Goal: Information Seeking & Learning: Compare options

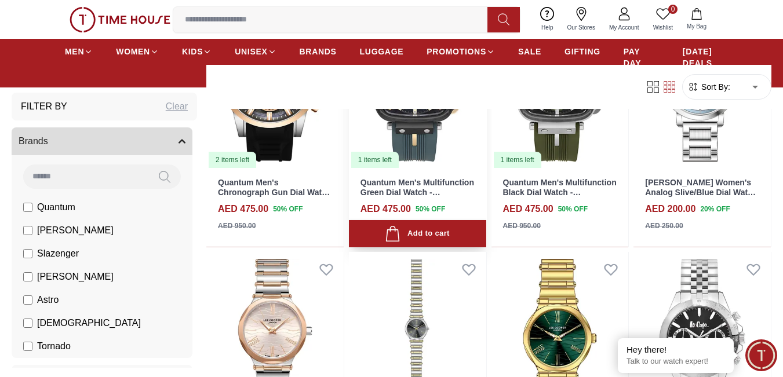
scroll to position [572, 0]
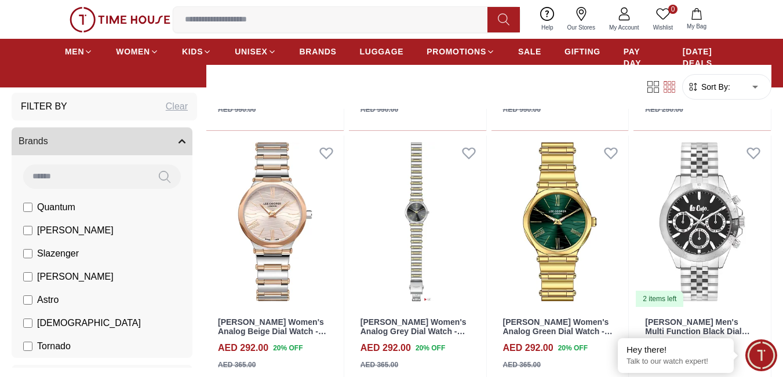
click at [56, 230] on span "[PERSON_NAME]" at bounding box center [75, 231] width 77 height 14
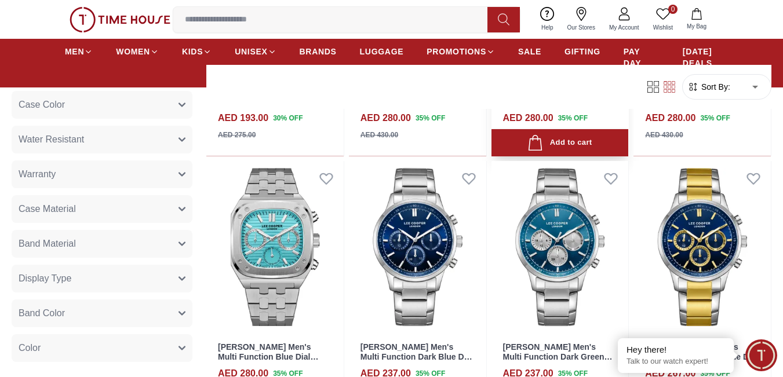
scroll to position [1314, 0]
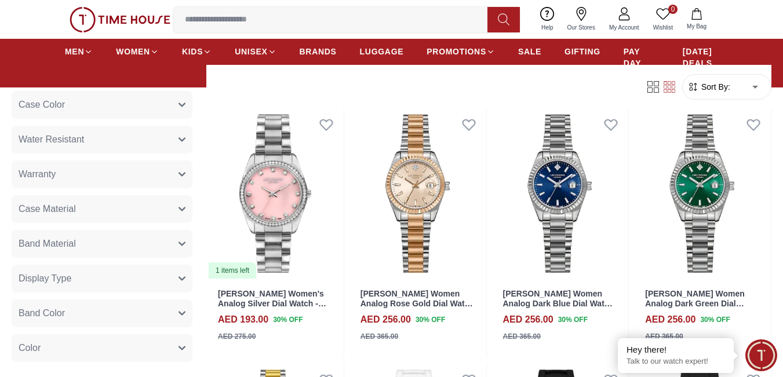
scroll to position [1392, 0]
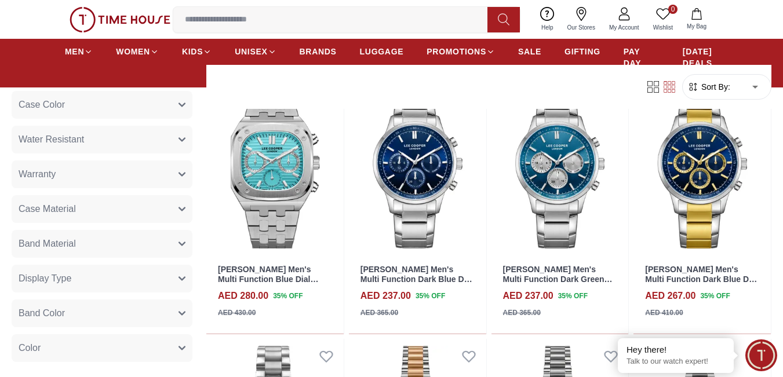
click at [60, 241] on span "Band Material" at bounding box center [47, 244] width 57 height 14
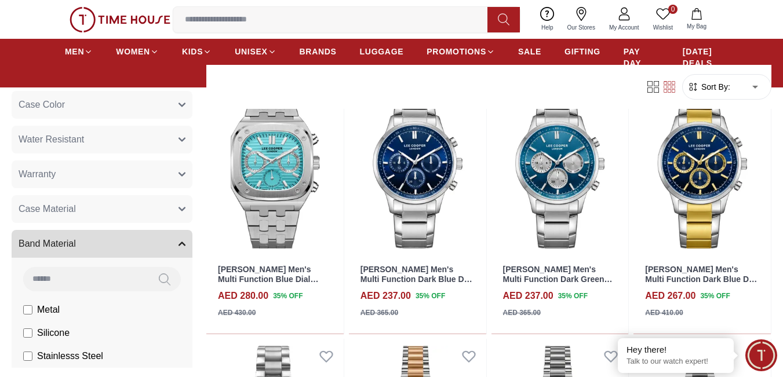
click at [60, 241] on span "Band Material" at bounding box center [47, 244] width 57 height 14
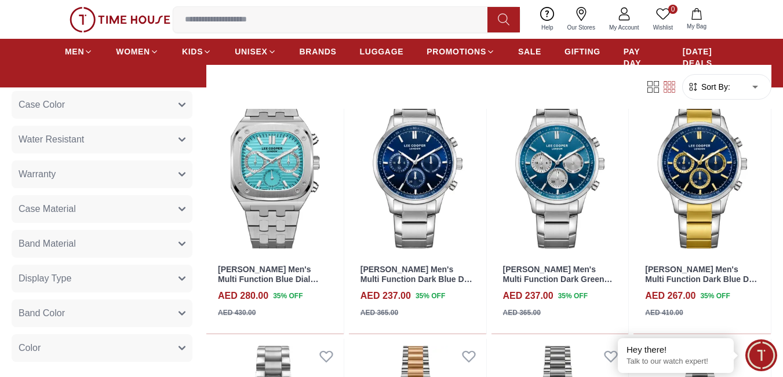
click at [67, 217] on button "Case Material" at bounding box center [102, 209] width 181 height 28
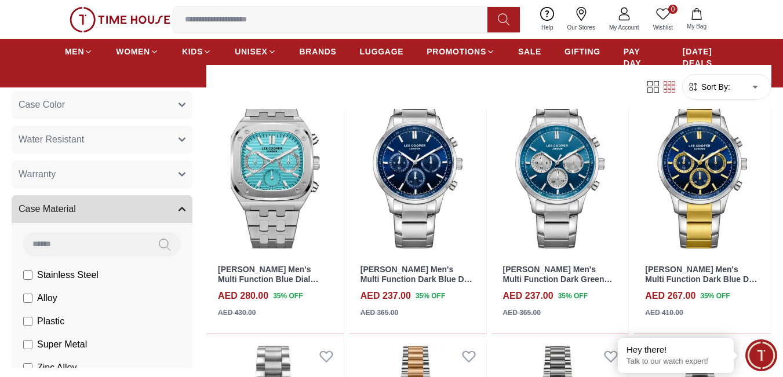
click at [64, 211] on span "Case Material" at bounding box center [47, 209] width 57 height 14
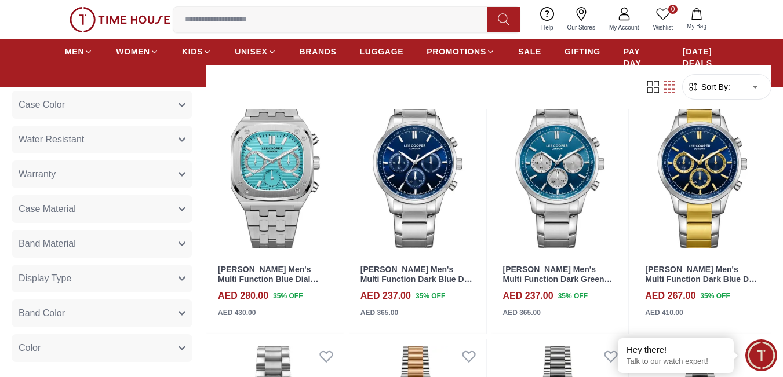
click at [64, 185] on button "Warranty" at bounding box center [102, 175] width 181 height 28
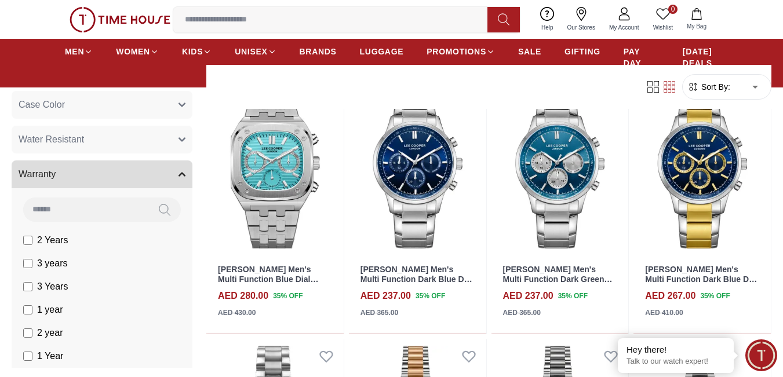
click at [63, 179] on button "Warranty" at bounding box center [102, 175] width 181 height 28
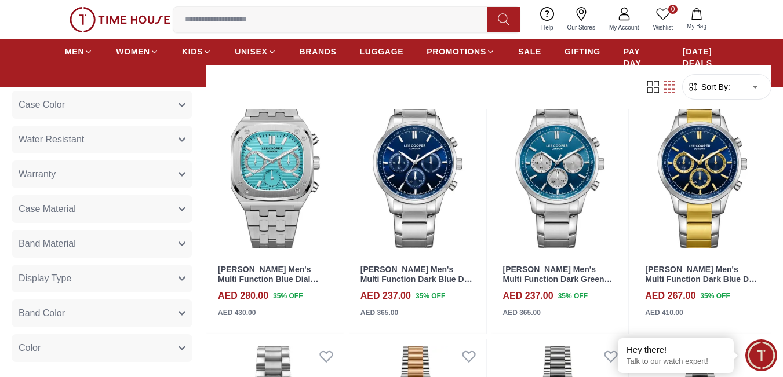
click at [79, 144] on span "Water Resistant" at bounding box center [52, 140] width 66 height 14
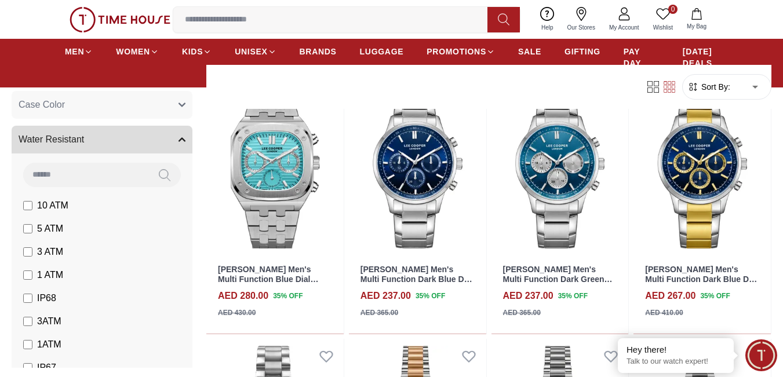
click at [79, 144] on span "Water Resistant" at bounding box center [52, 140] width 66 height 14
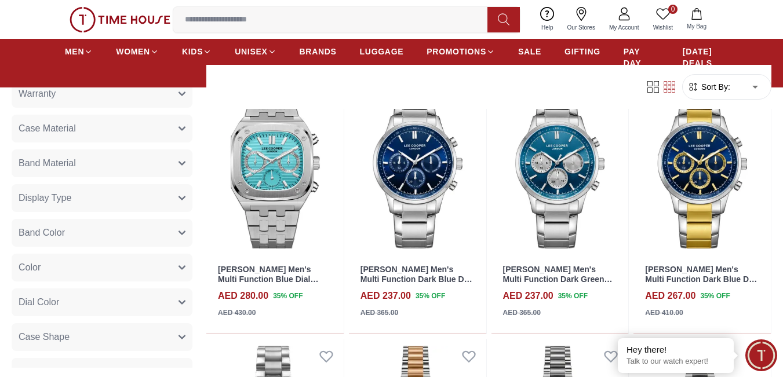
scroll to position [464, 0]
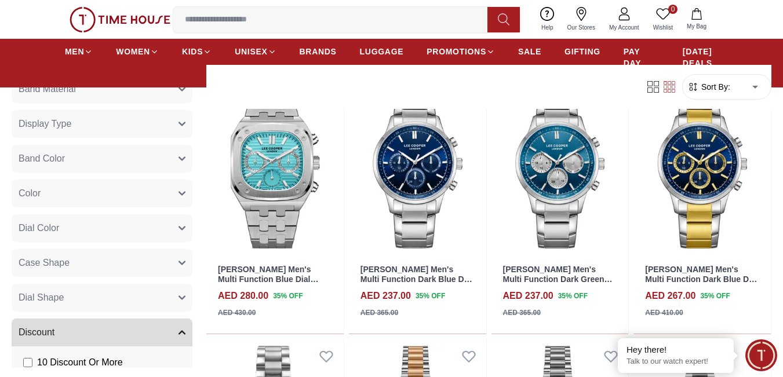
click at [72, 264] on button "Case Shape" at bounding box center [102, 263] width 181 height 28
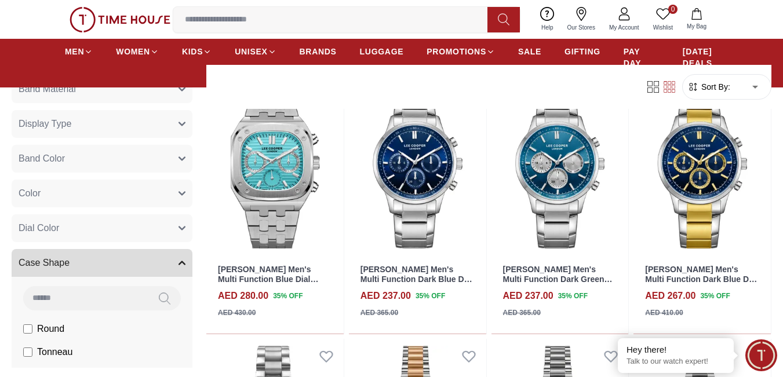
click at [72, 264] on button "Case Shape" at bounding box center [102, 263] width 181 height 28
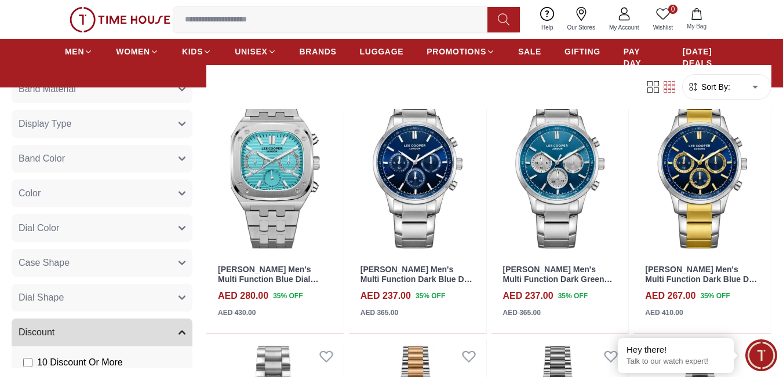
click at [64, 217] on button "Dial Color" at bounding box center [102, 229] width 181 height 28
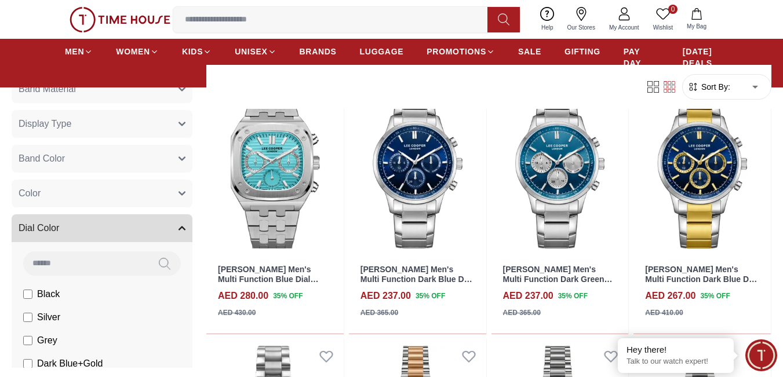
click at [66, 228] on button "Dial Color" at bounding box center [102, 229] width 181 height 28
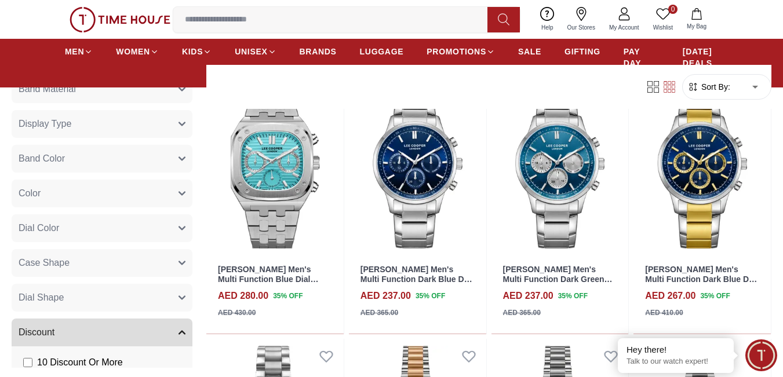
click at [71, 192] on button "Color" at bounding box center [102, 194] width 181 height 28
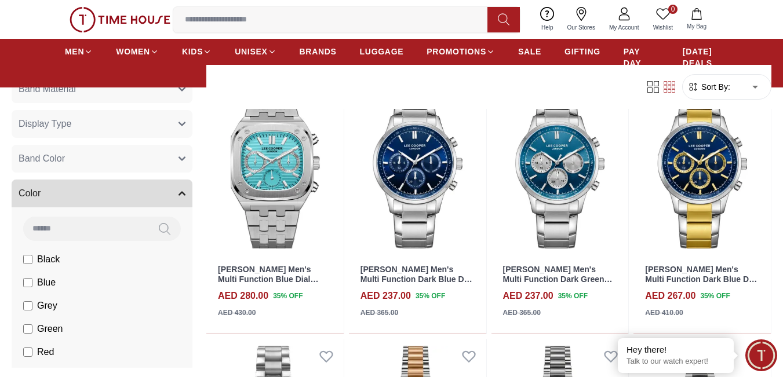
click at [71, 192] on button "Color" at bounding box center [102, 194] width 181 height 28
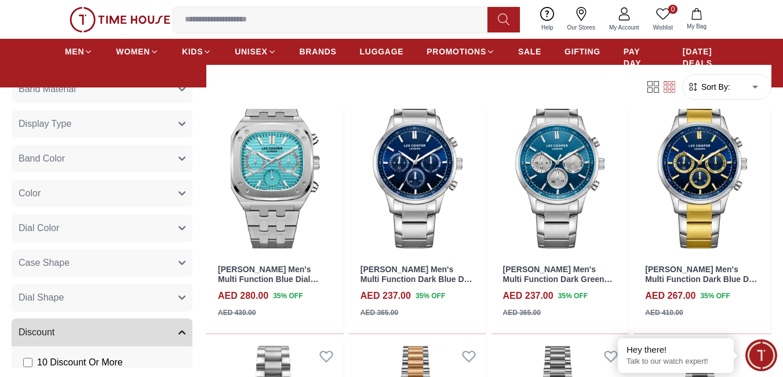
click at [70, 160] on button "Band Color" at bounding box center [102, 159] width 181 height 28
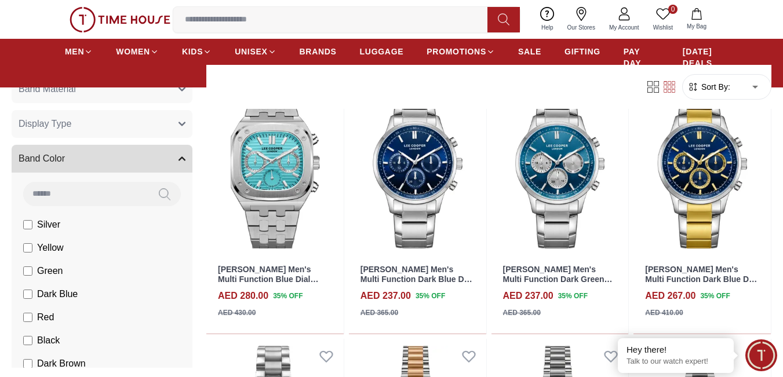
click at [70, 160] on button "Band Color" at bounding box center [102, 159] width 181 height 28
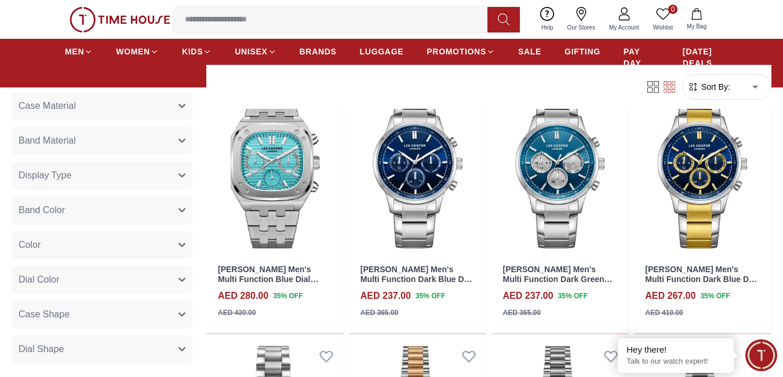
scroll to position [387, 0]
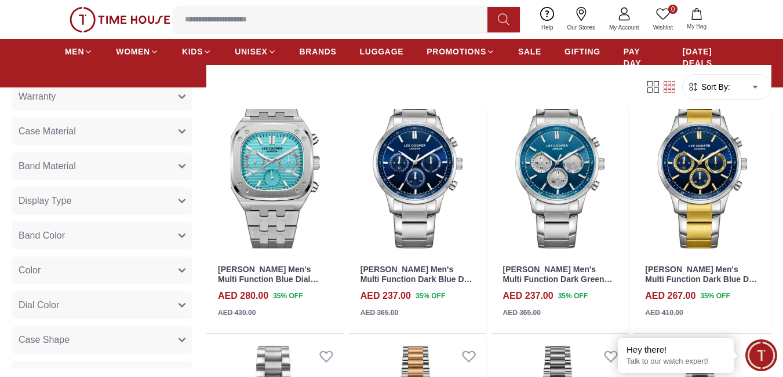
click at [78, 205] on button "Display Type" at bounding box center [102, 201] width 181 height 28
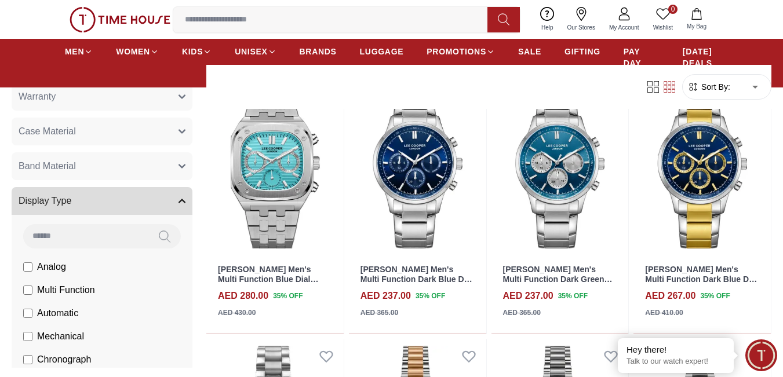
click at [78, 205] on button "Display Type" at bounding box center [102, 201] width 181 height 28
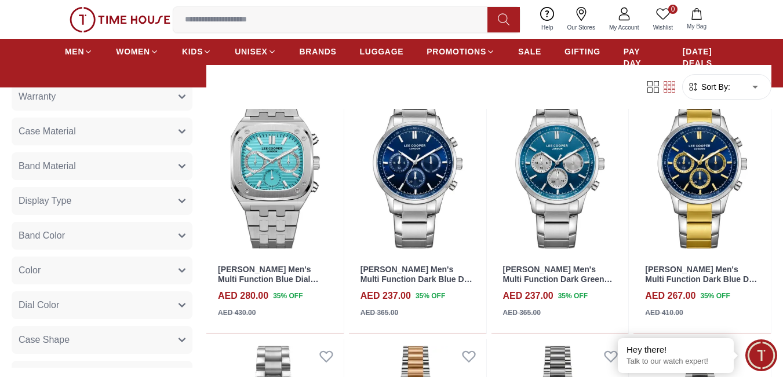
click at [69, 197] on span "Display Type" at bounding box center [45, 201] width 53 height 14
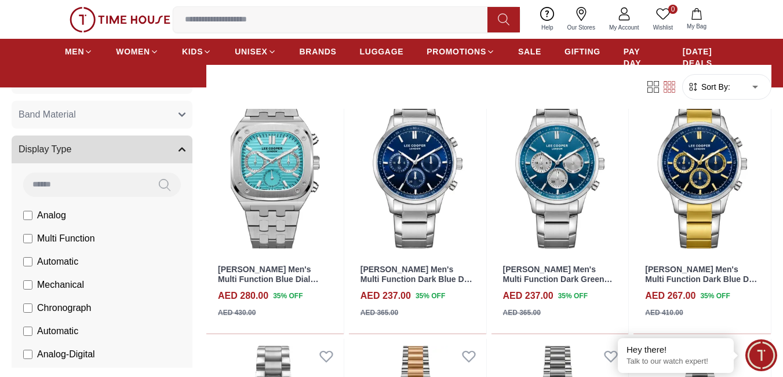
scroll to position [464, 0]
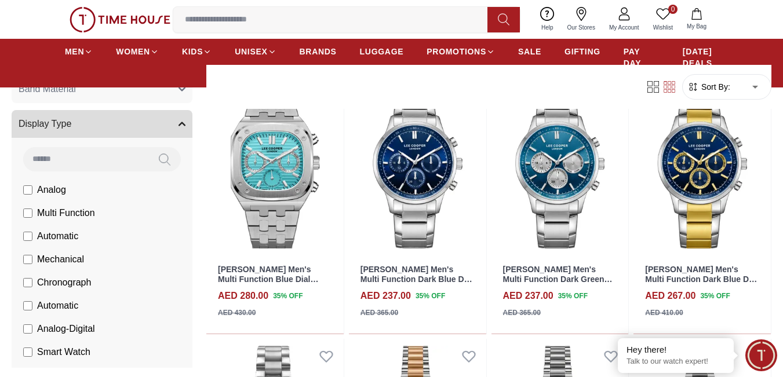
click at [63, 236] on span "Automatic" at bounding box center [57, 237] width 41 height 14
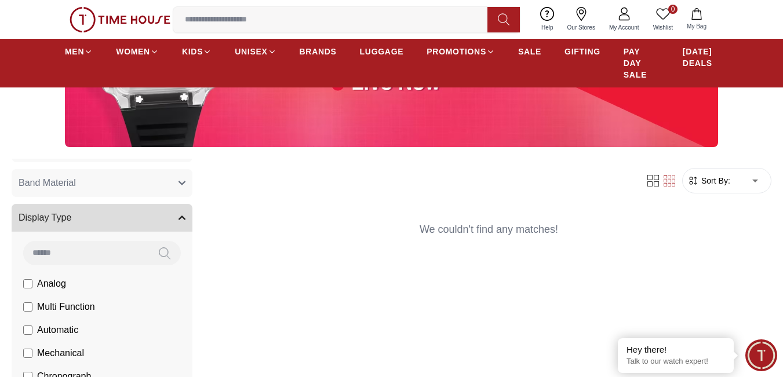
scroll to position [309, 0]
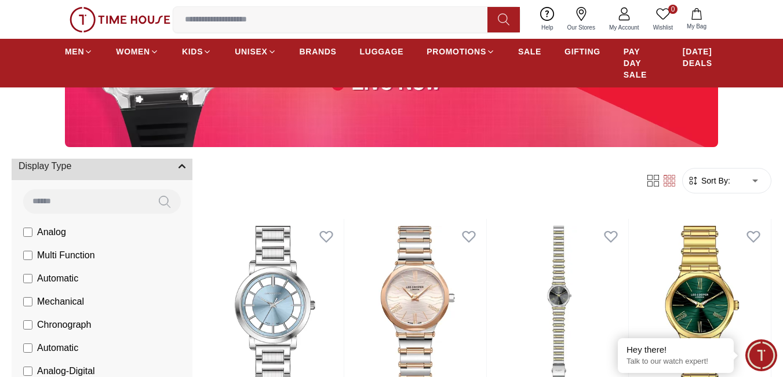
scroll to position [541, 0]
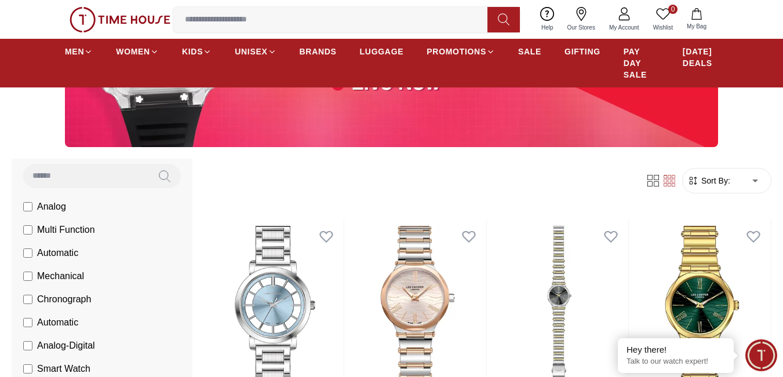
click at [729, 180] on span "Sort By:" at bounding box center [714, 181] width 31 height 12
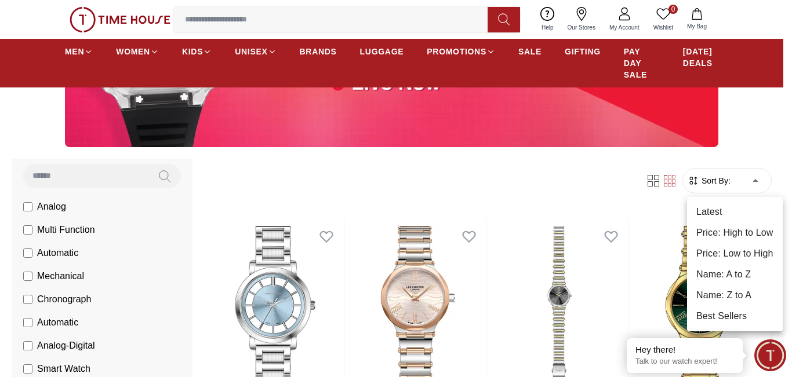
click at [727, 233] on li "Price: High to Low" at bounding box center [735, 233] width 96 height 21
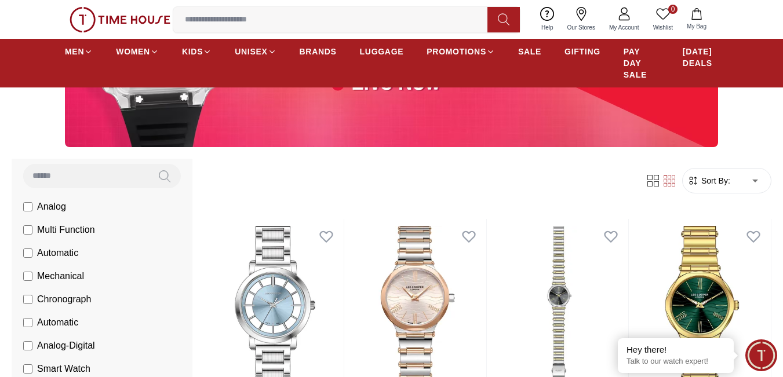
type input "*"
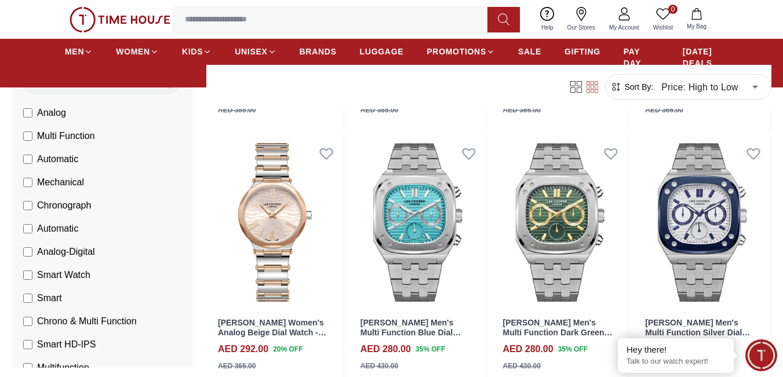
scroll to position [1314, 0]
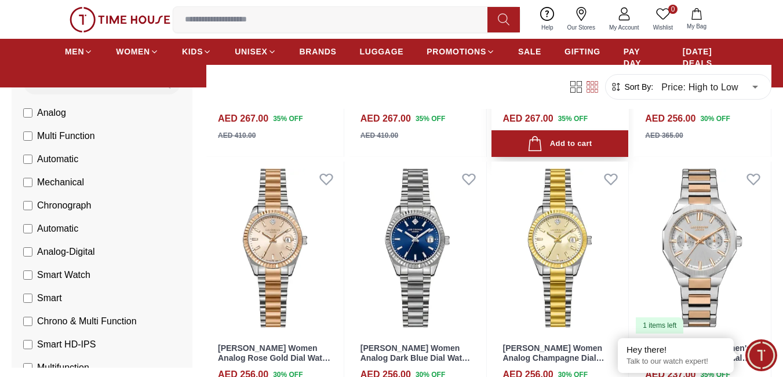
scroll to position [1855, 0]
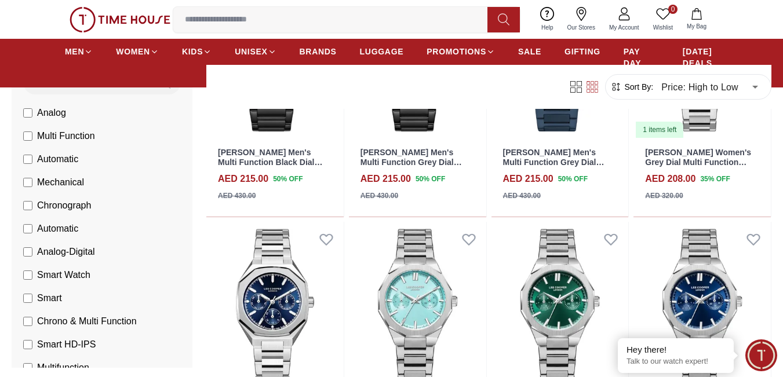
scroll to position [3711, 0]
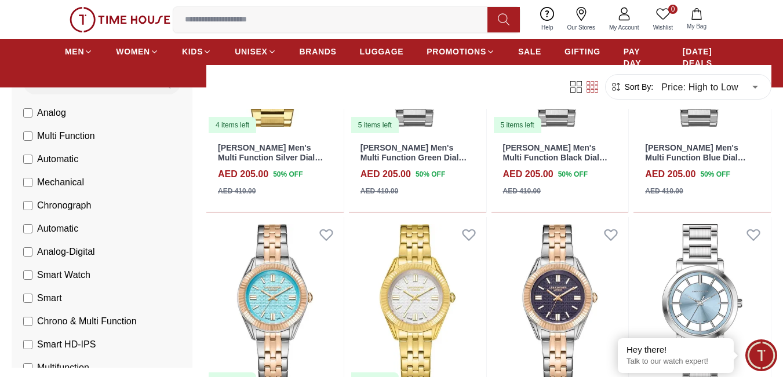
scroll to position [4407, 0]
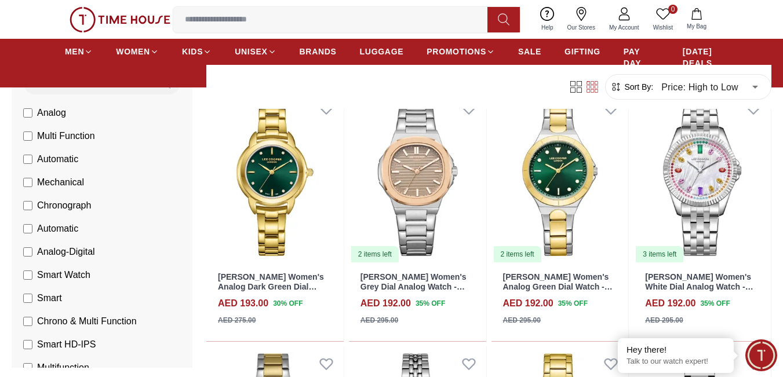
scroll to position [5179, 0]
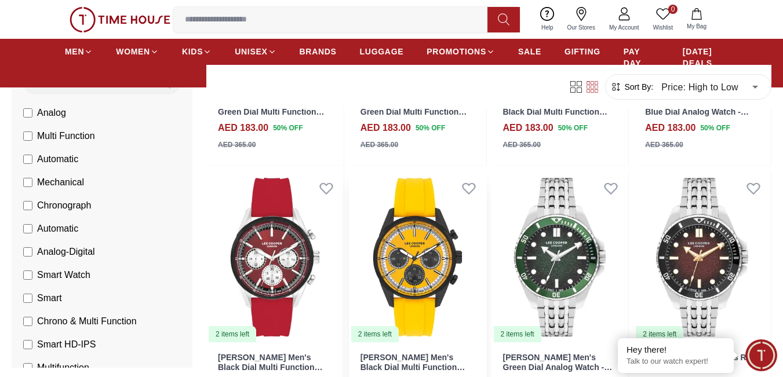
scroll to position [6649, 0]
